Goal: Information Seeking & Learning: Check status

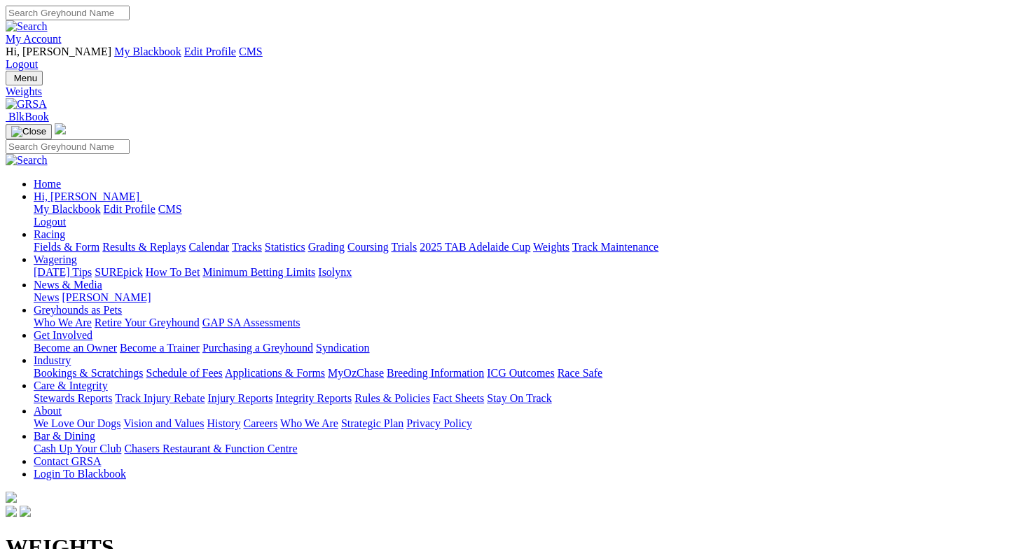
click at [186, 241] on link "Results & Replays" at bounding box center [143, 247] width 83 height 12
click at [118, 520] on select "South Australia New South Wales Northern Territory Queensland Tasmania Victoria…" at bounding box center [62, 526] width 113 height 13
select select "NSW"
click at [79, 520] on select "South Australia New South Wales Northern Territory Queensland Tasmania Victoria…" at bounding box center [62, 526] width 113 height 13
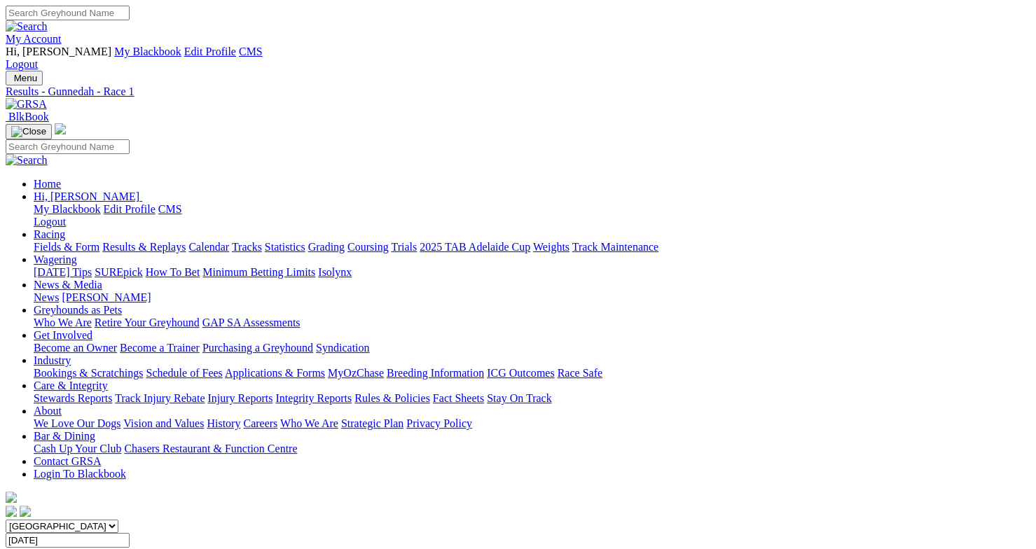
scroll to position [88, 0]
